Goal: Find specific page/section: Find specific page/section

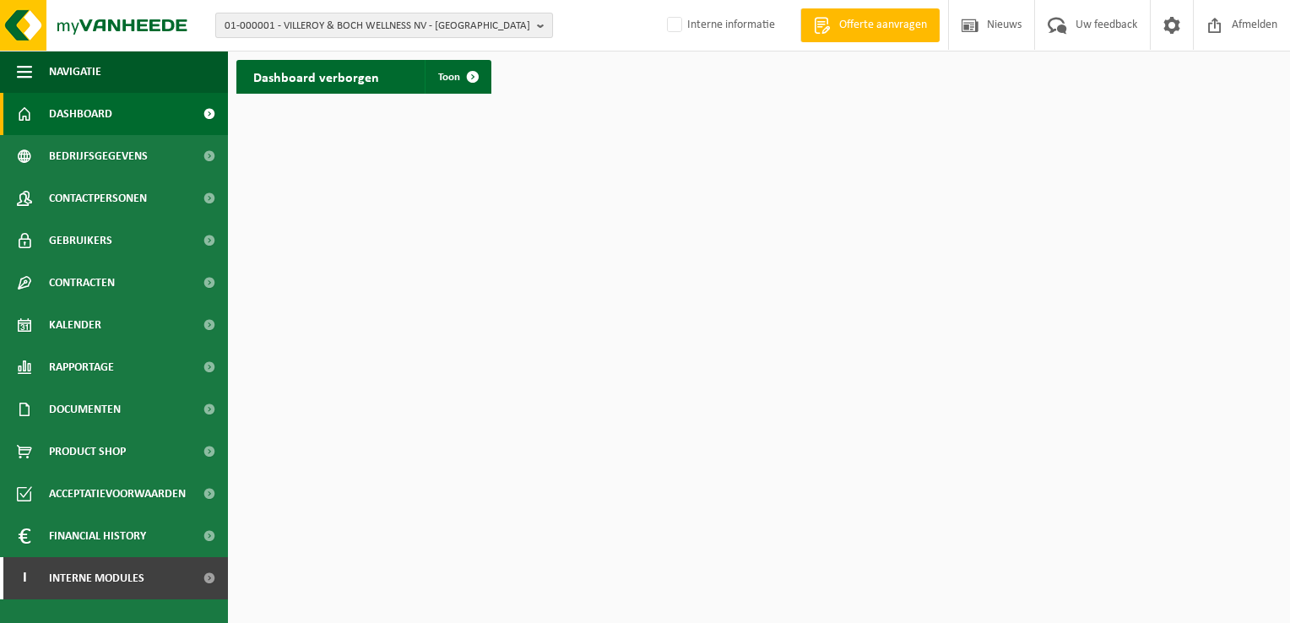
click at [299, 22] on span "01-000001 - VILLEROY & BOCH WELLNESS NV - [GEOGRAPHIC_DATA]" at bounding box center [378, 26] width 306 height 25
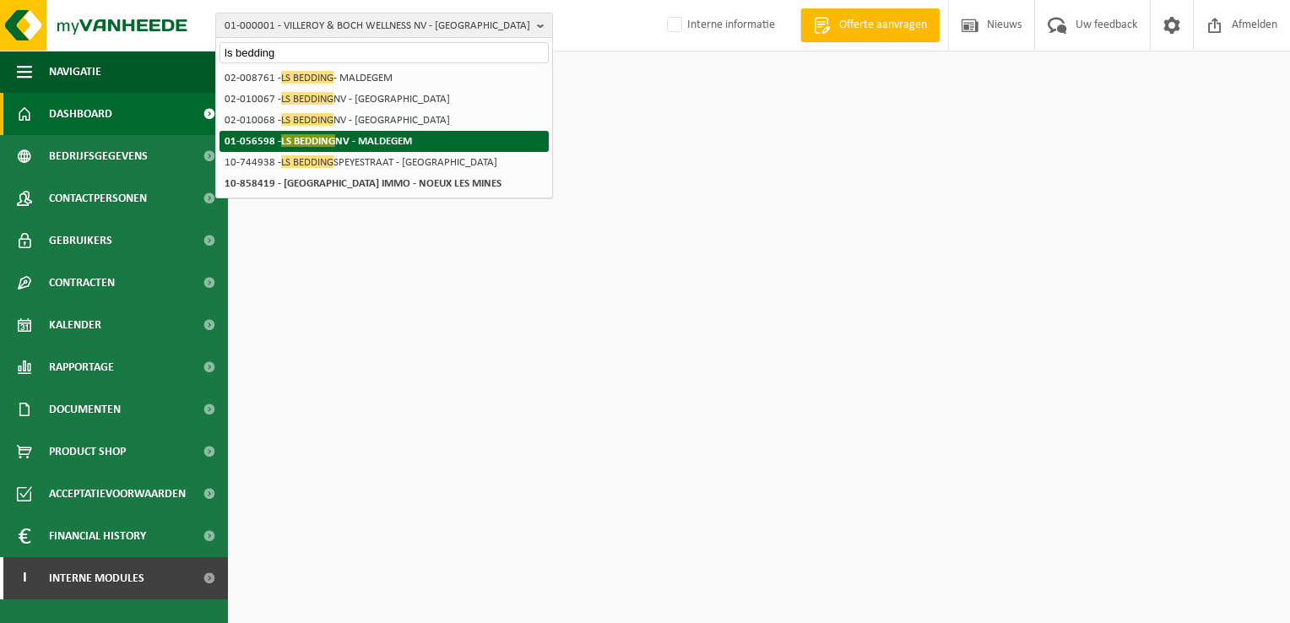
type input "ls bedding"
click at [338, 133] on li "01-056598 - LS BEDDING NV - [GEOGRAPHIC_DATA]" at bounding box center [384, 141] width 329 height 21
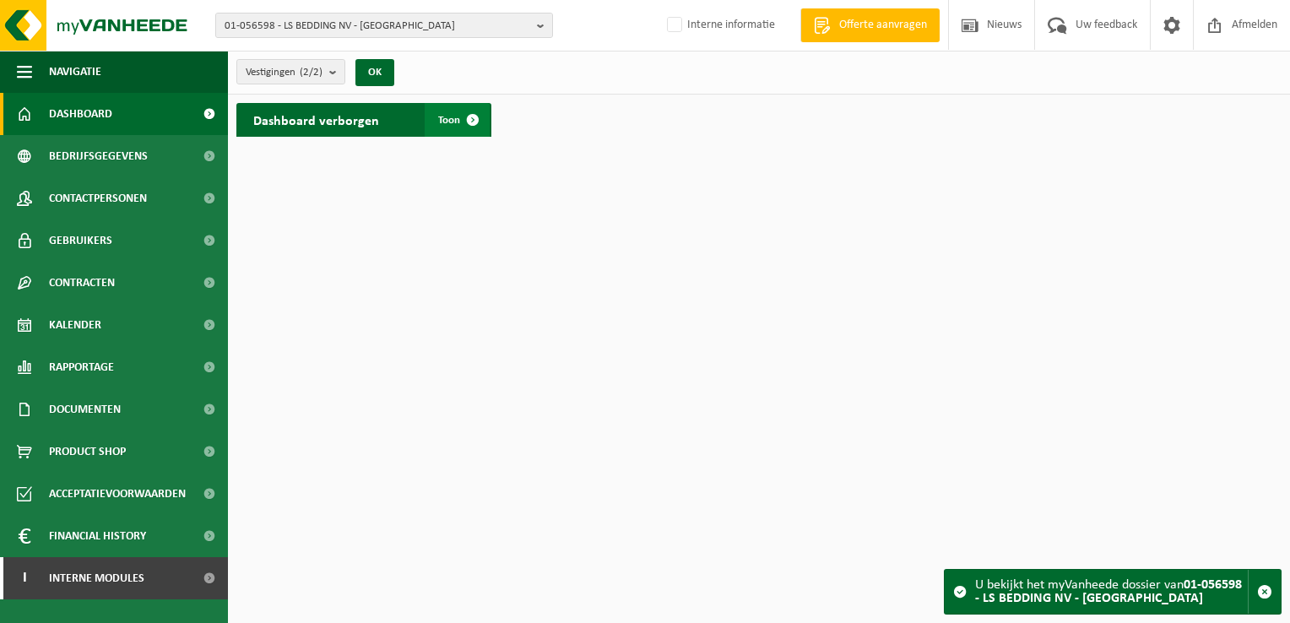
click at [456, 118] on span at bounding box center [473, 120] width 34 height 34
